Goal: Entertainment & Leisure: Consume media (video, audio)

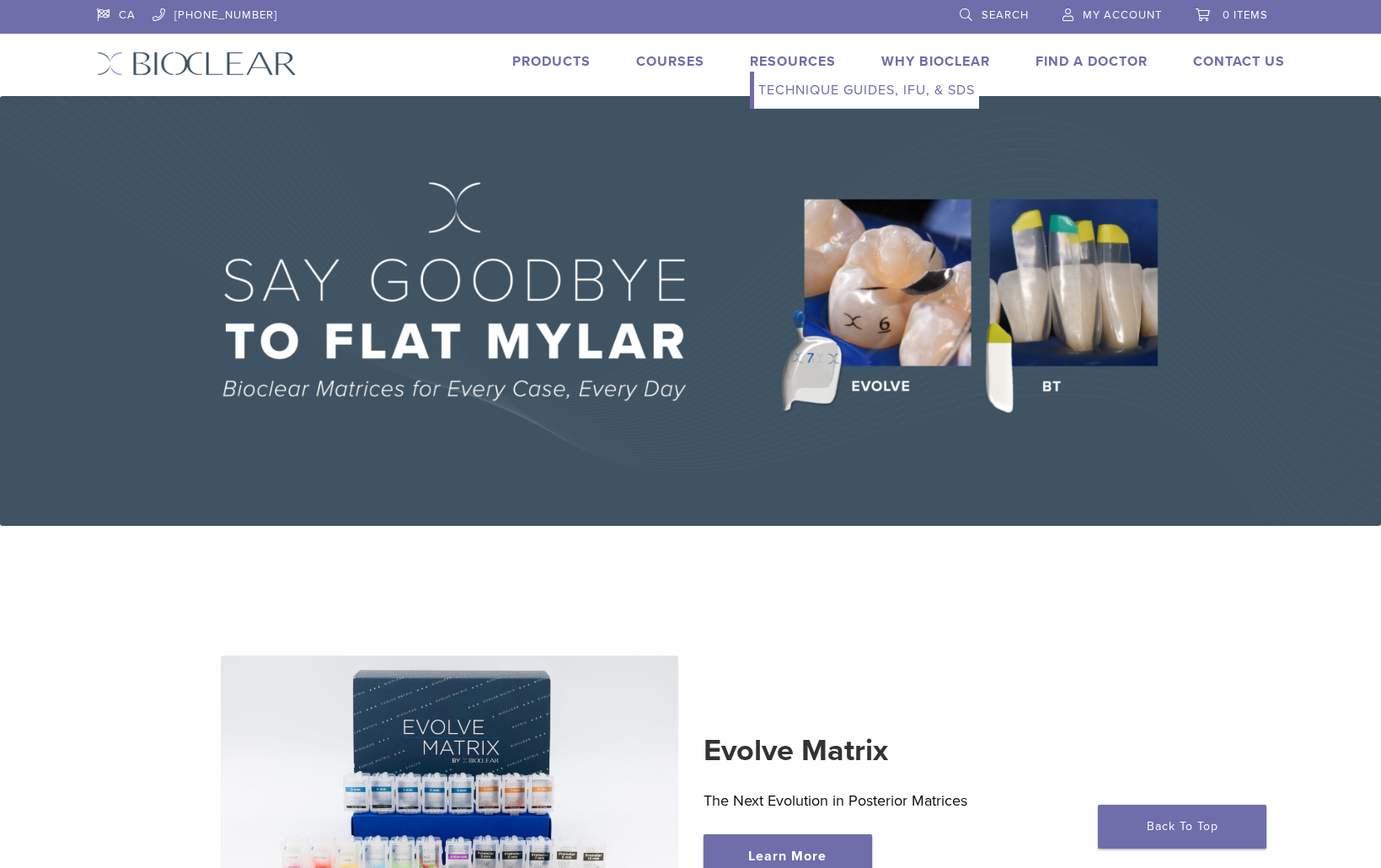
click at [777, 59] on link "Resources" at bounding box center [793, 61] width 86 height 17
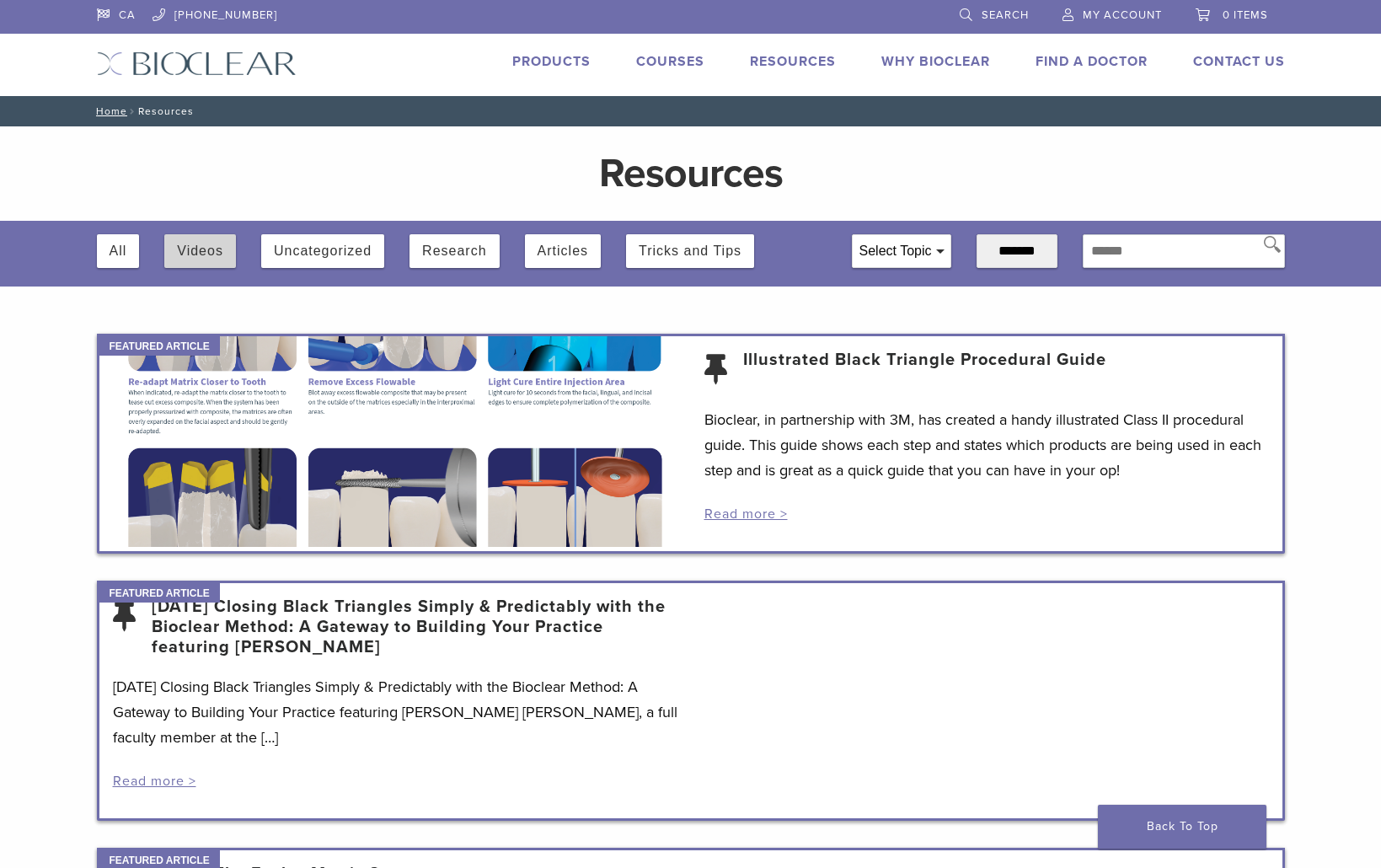
click at [186, 257] on button "Videos" at bounding box center [200, 251] width 46 height 34
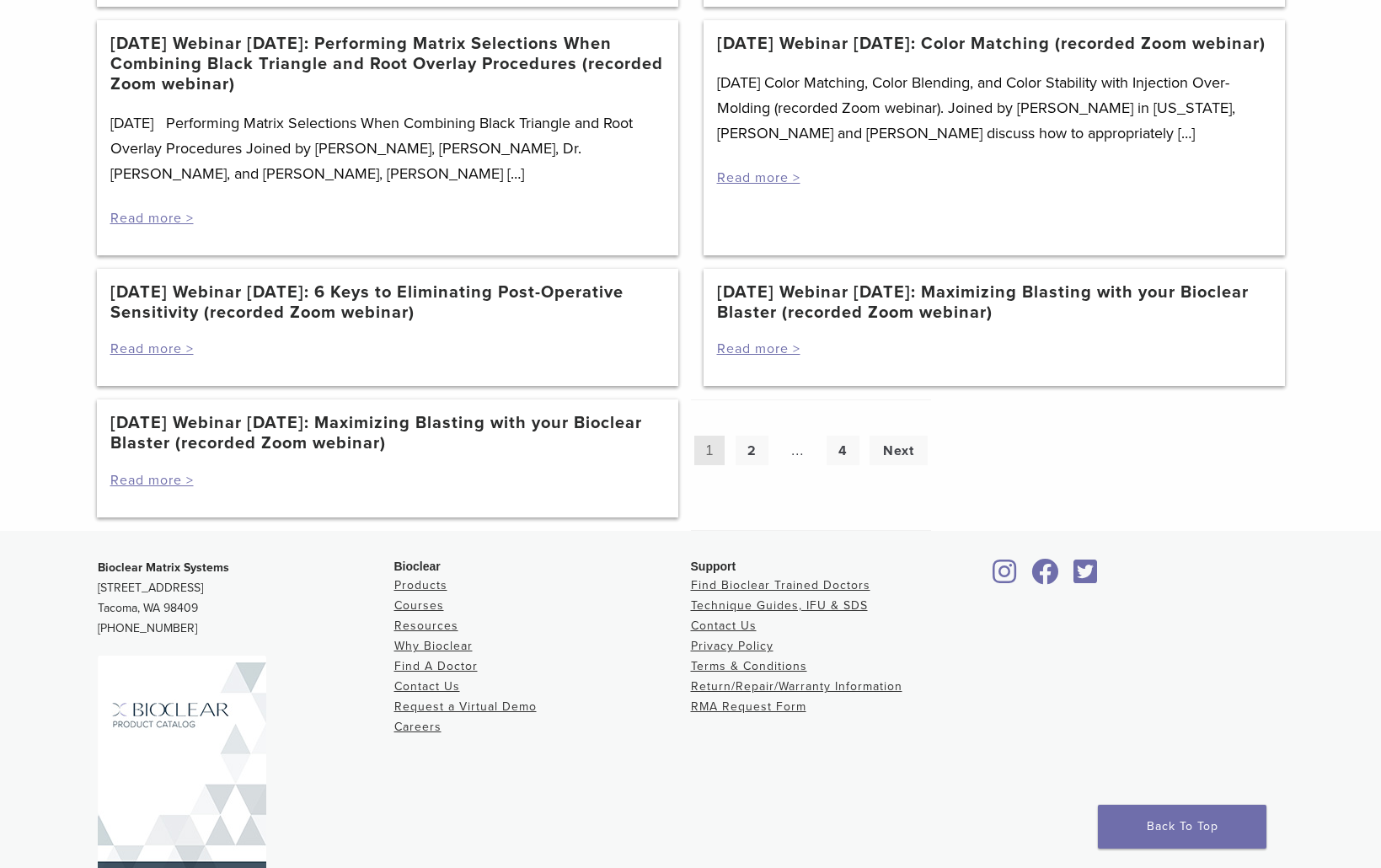
scroll to position [1696, 0]
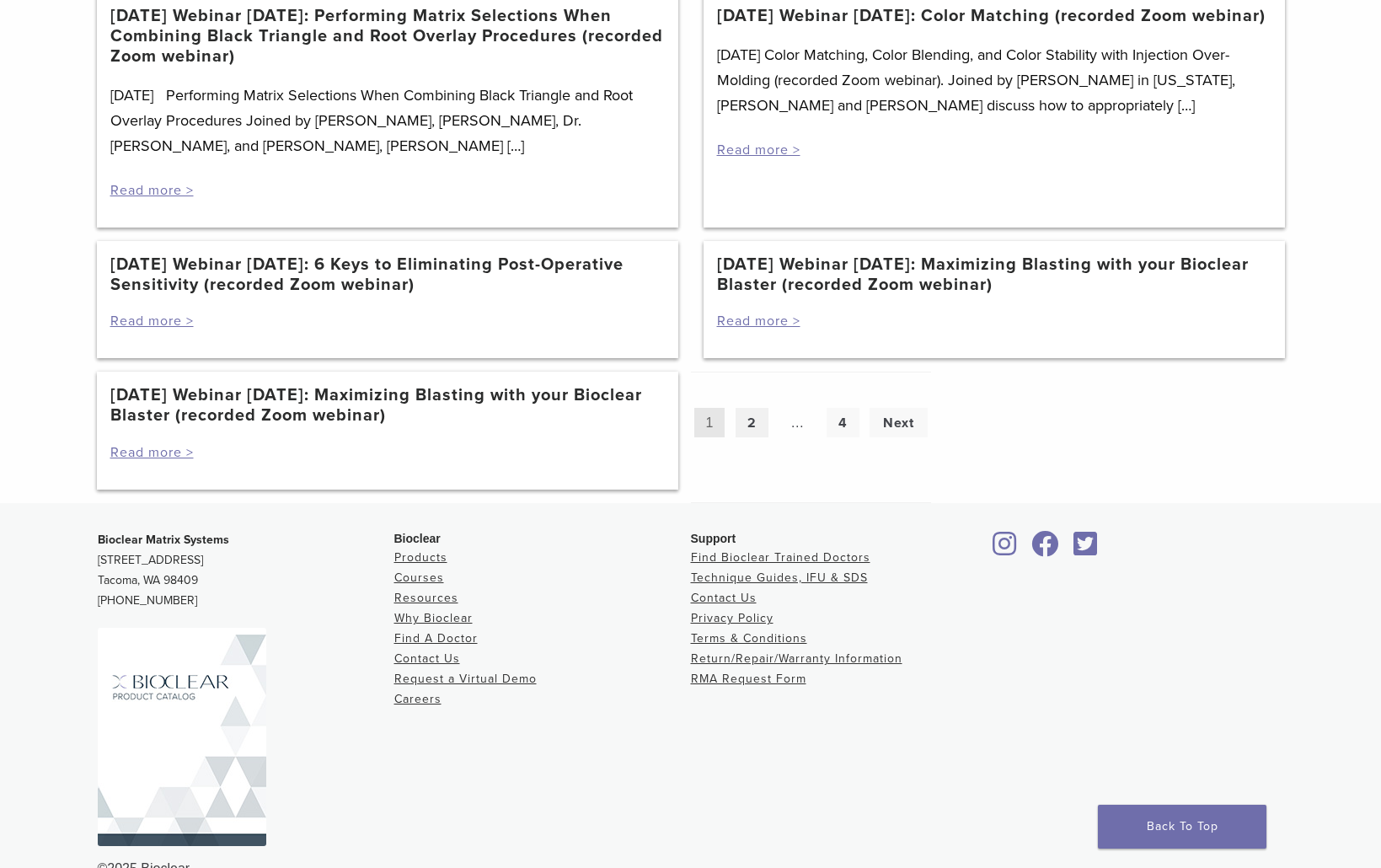
click at [756, 425] on link "2" at bounding box center [752, 422] width 33 height 29
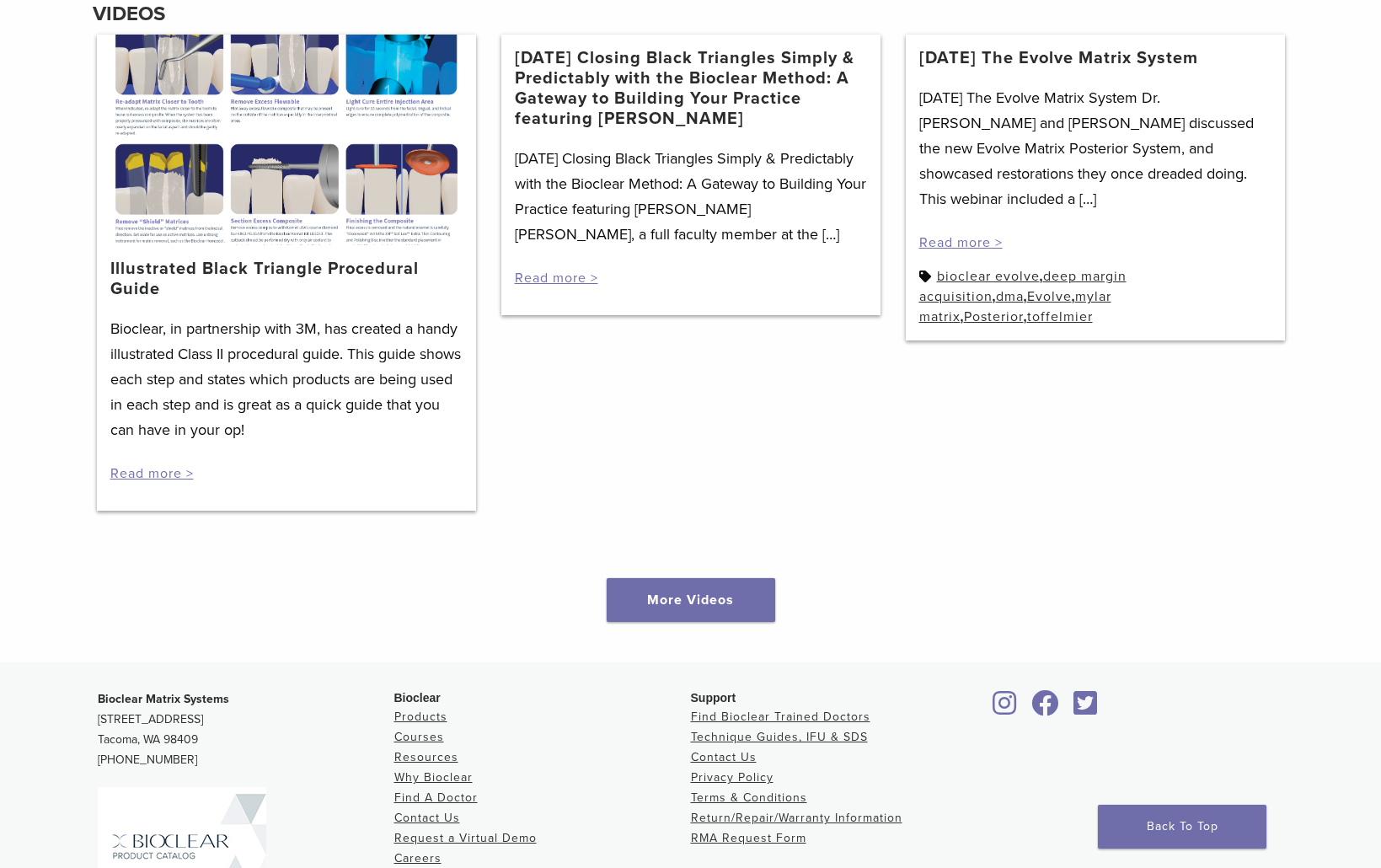
scroll to position [2190, 0]
click at [711, 610] on link "More Videos" at bounding box center [691, 598] width 169 height 43
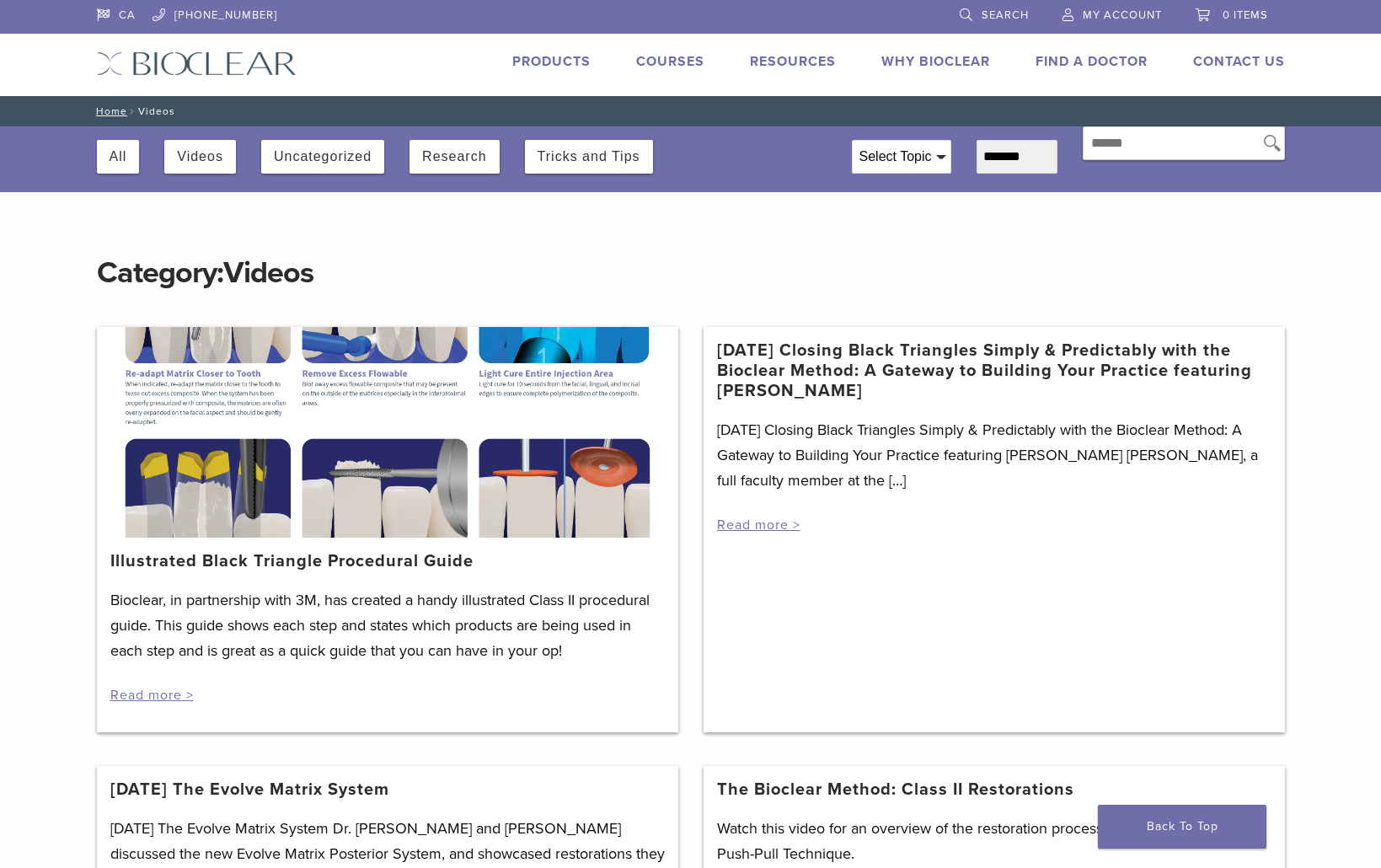
click at [890, 515] on div "3/19/2021 Closing Black Triangles Simply & Predictably with the Bioclear Method…" at bounding box center [994, 476] width 555 height 117
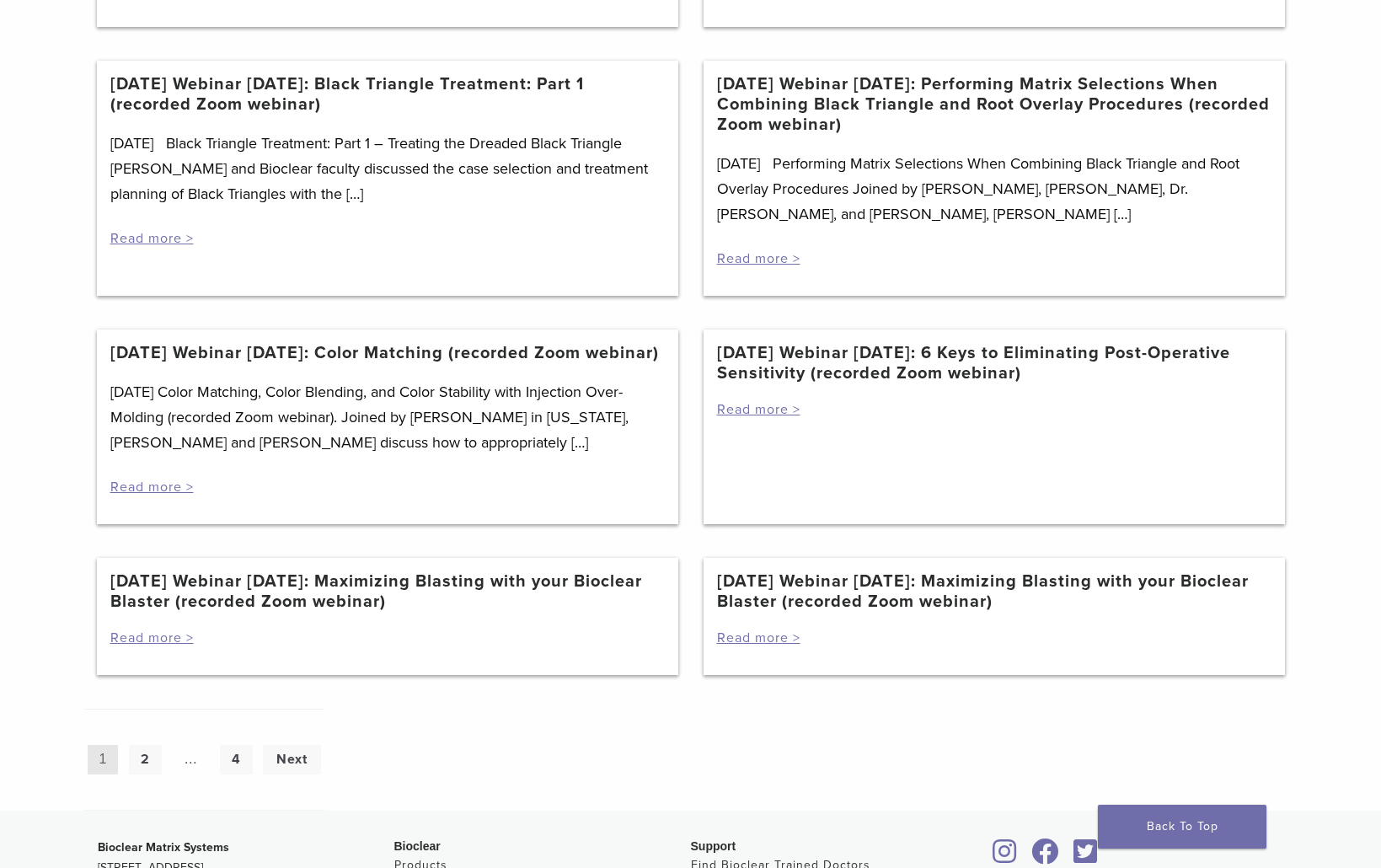
scroll to position [1228, 0]
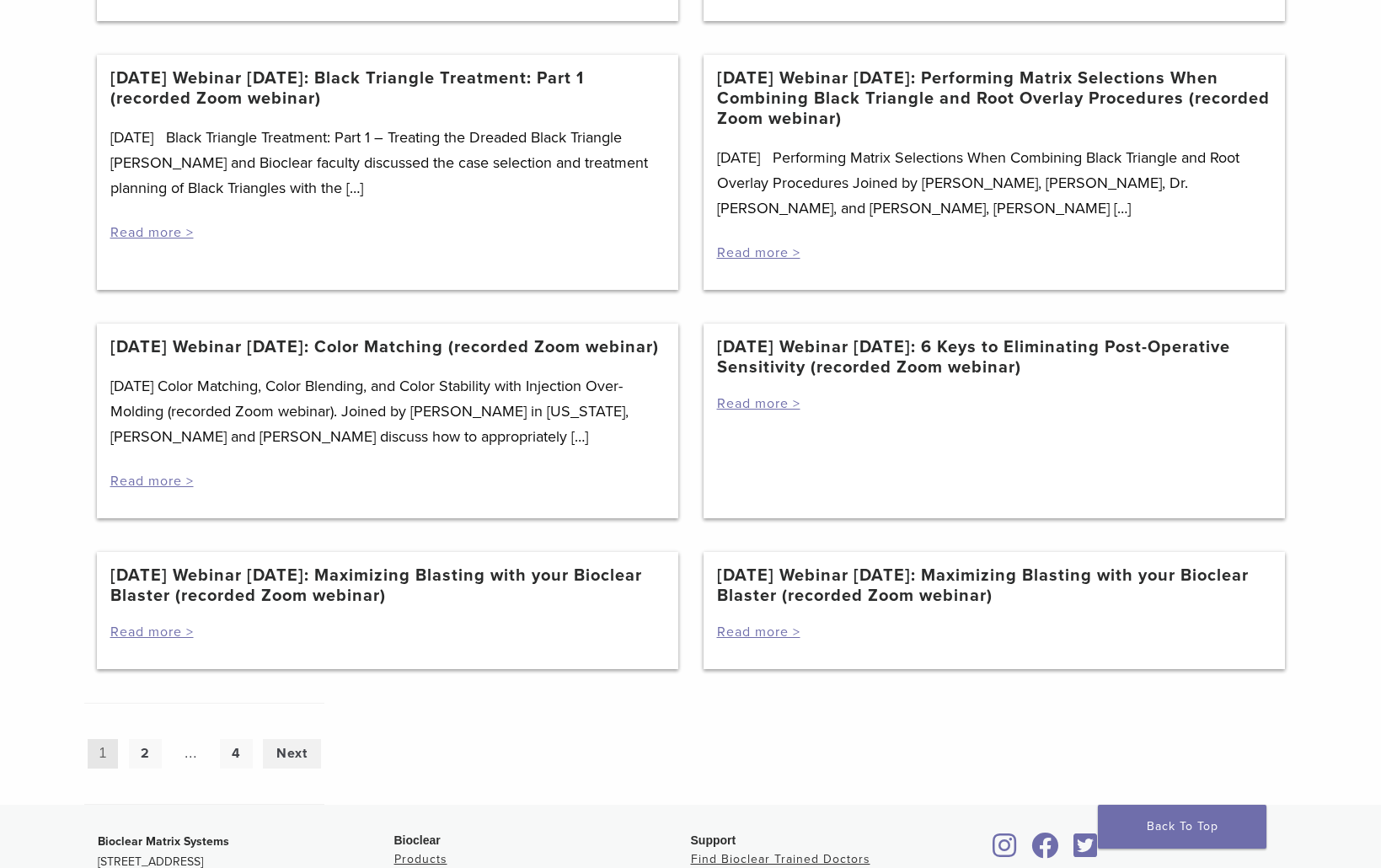
click at [302, 769] on link "Next" at bounding box center [292, 754] width 59 height 29
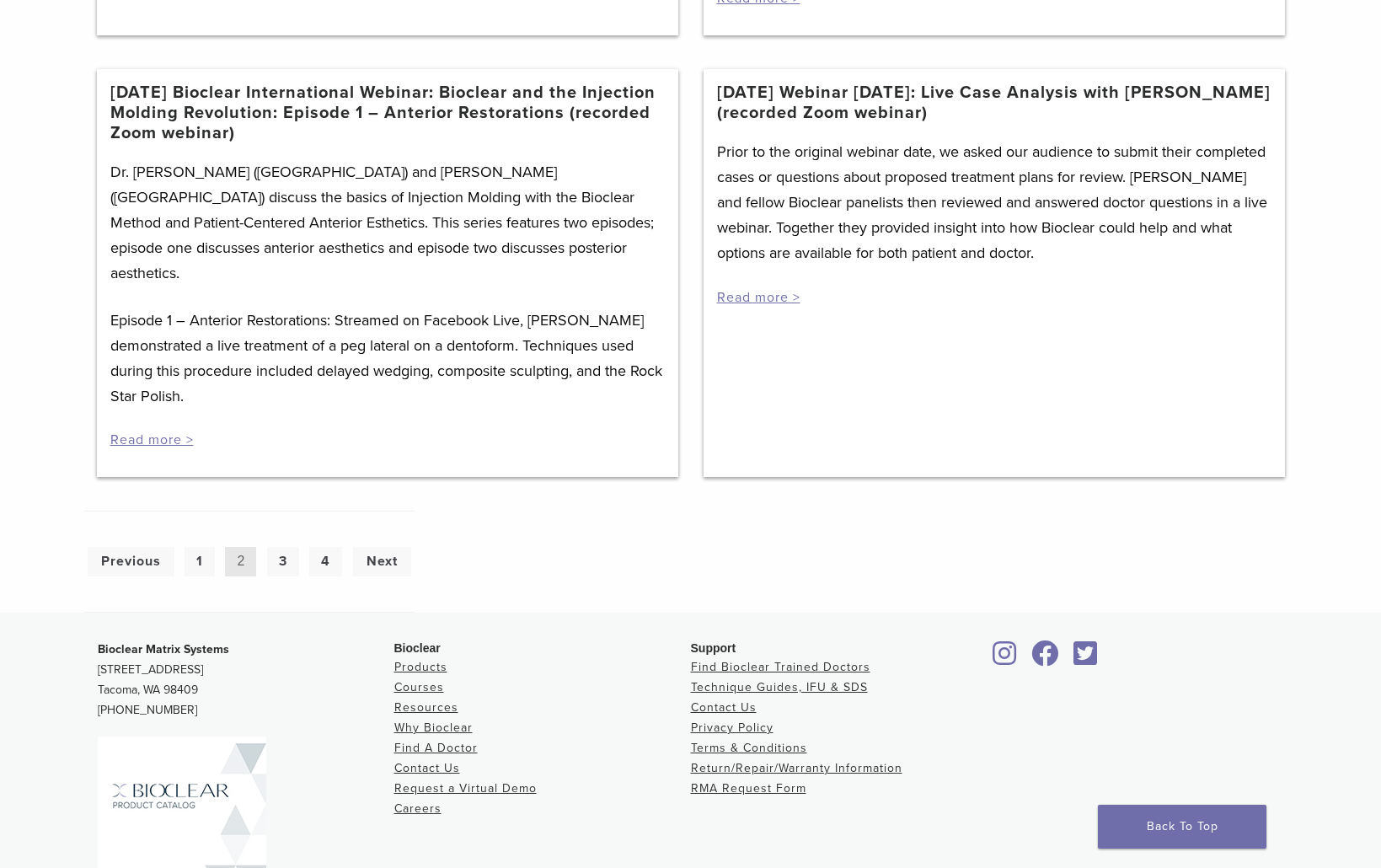
scroll to position [1132, 0]
click at [384, 546] on link "Next" at bounding box center [383, 560] width 59 height 29
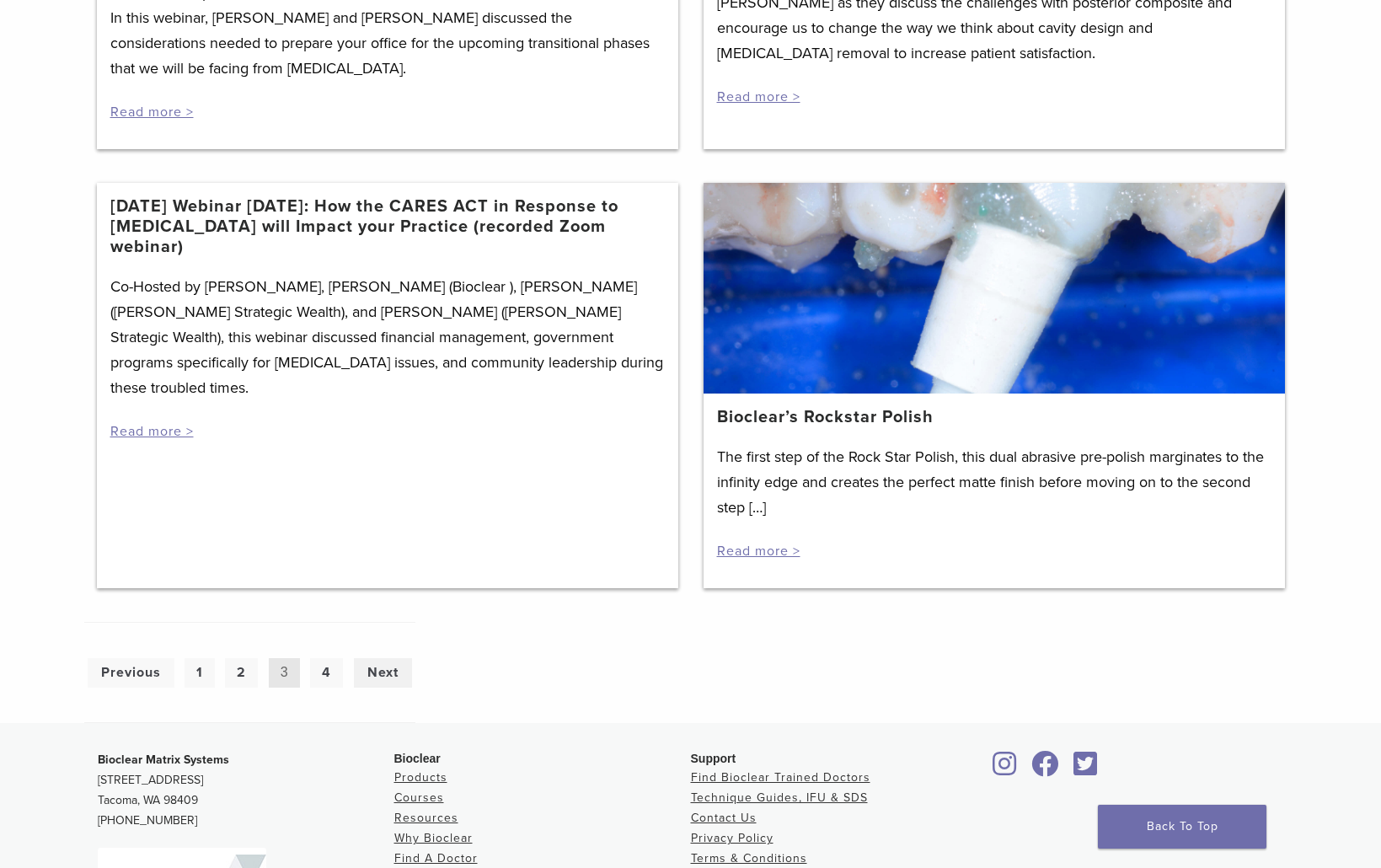
scroll to position [2056, 0]
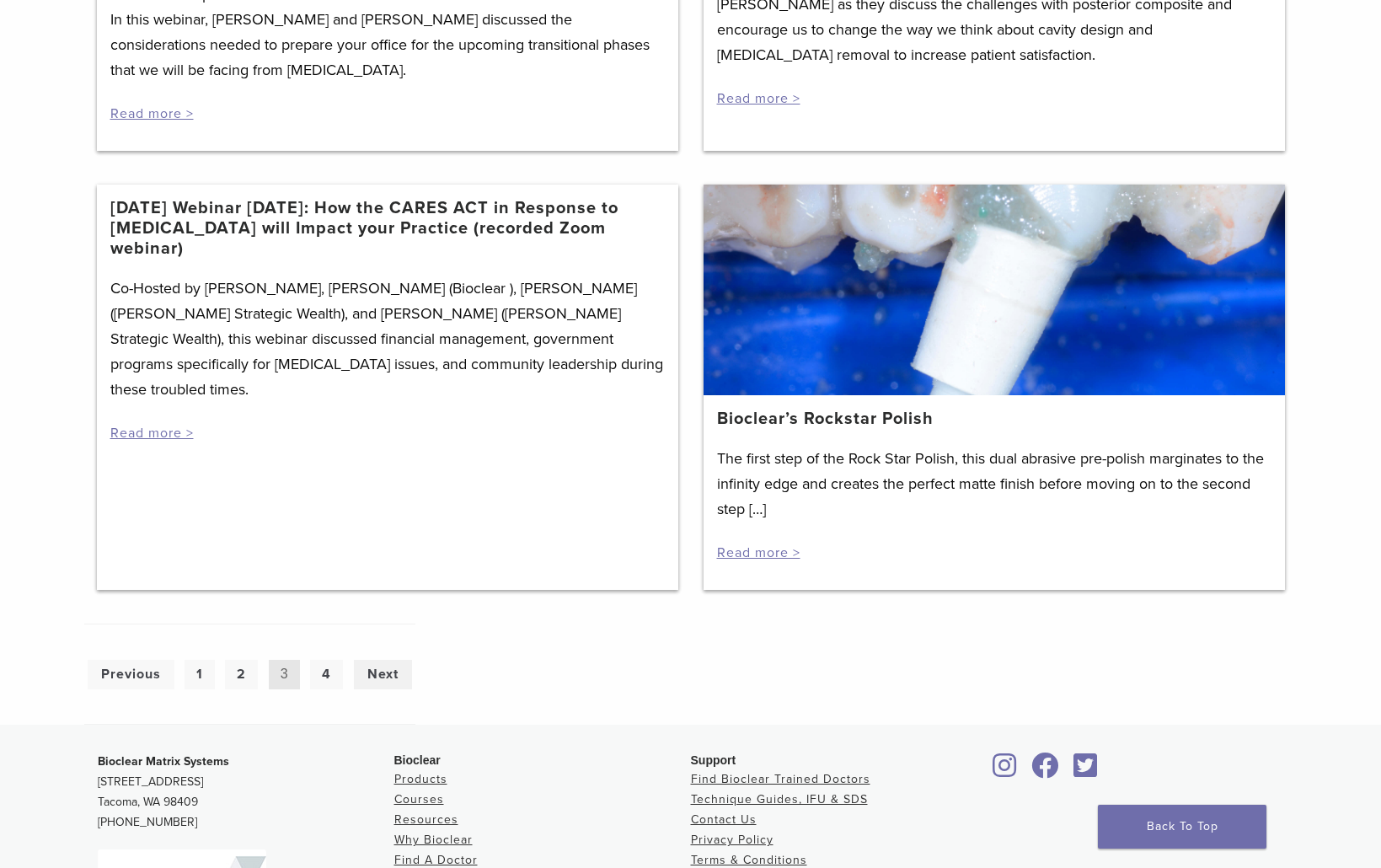
click at [375, 690] on link "Next" at bounding box center [383, 675] width 59 height 29
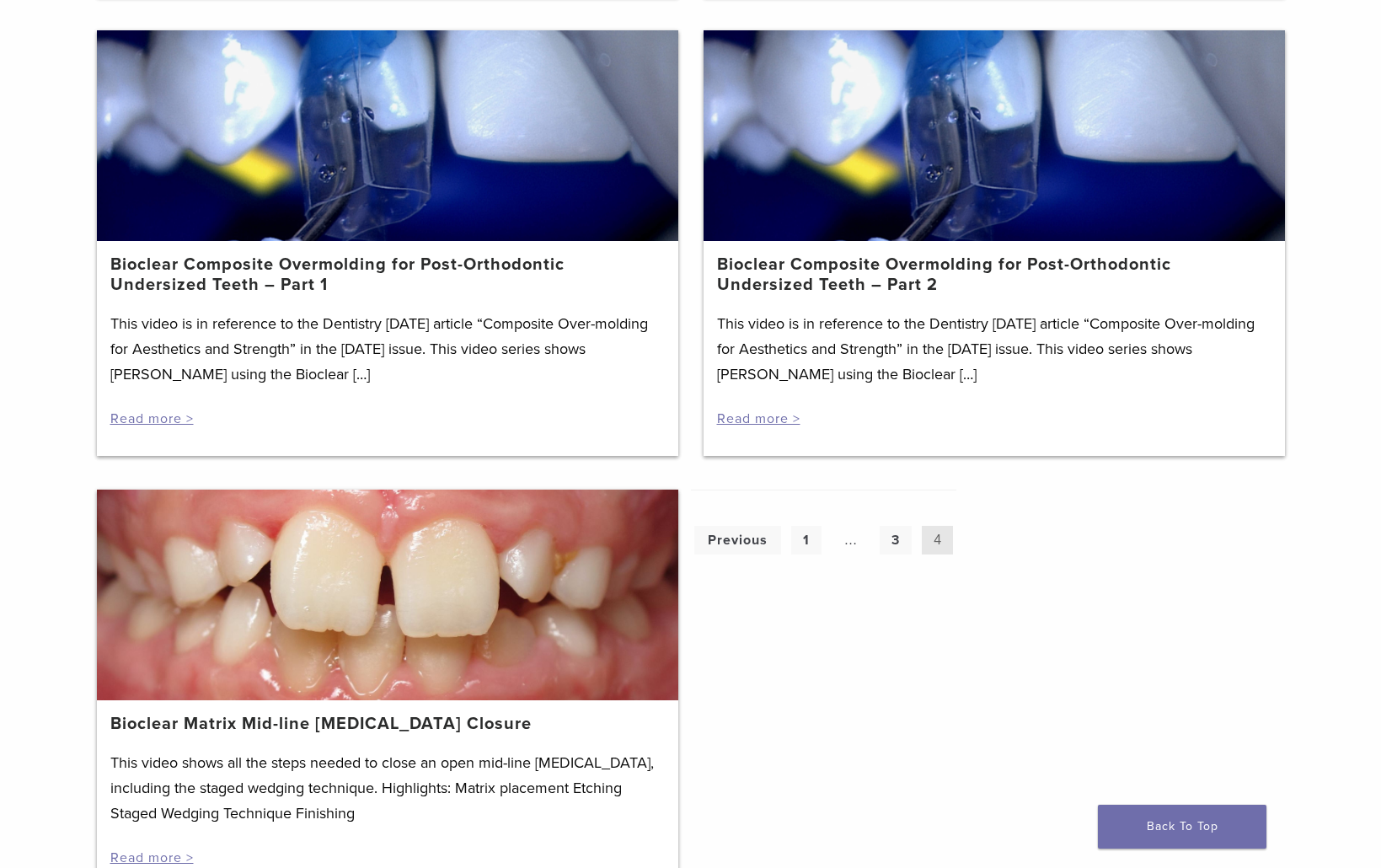
scroll to position [1594, 0]
